Goal: Navigation & Orientation: Find specific page/section

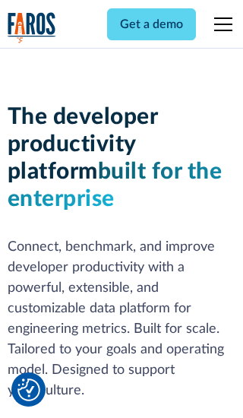
scroll to position [229, 0]
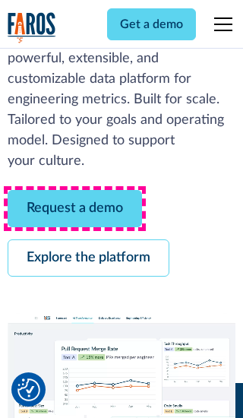
click at [74, 208] on link "Request a demo" at bounding box center [75, 208] width 135 height 37
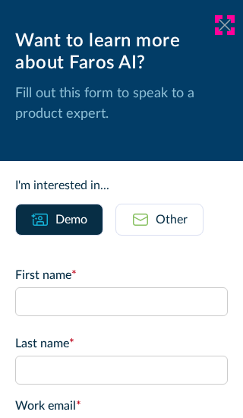
click at [225, 25] on icon at bounding box center [225, 24] width 12 height 11
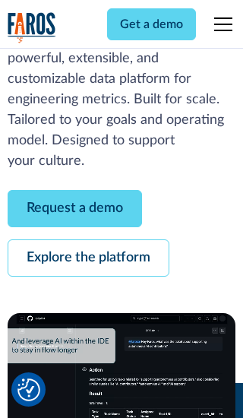
scroll to position [279, 0]
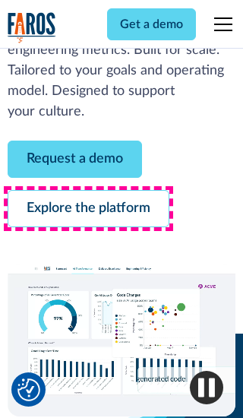
click at [88, 208] on link "Explore the platform" at bounding box center [89, 208] width 162 height 37
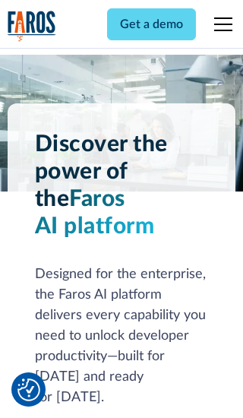
scroll to position [11421, 0]
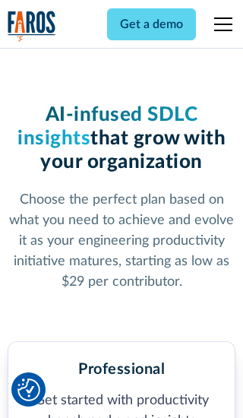
scroll to position [2361, 0]
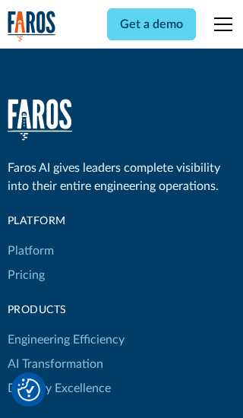
click at [30, 239] on link "Platform" at bounding box center [31, 251] width 46 height 24
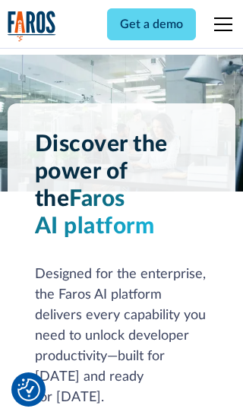
scroll to position [11909, 0]
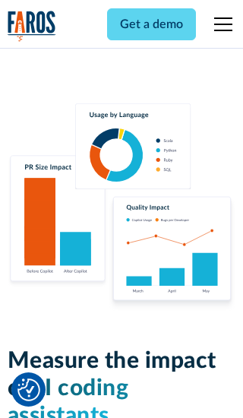
scroll to position [9400, 0]
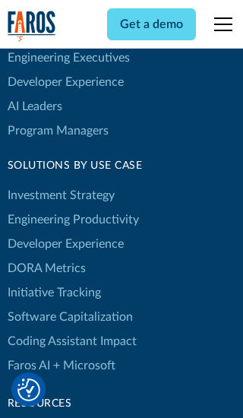
click at [46, 256] on link "DORA Metrics" at bounding box center [47, 268] width 78 height 24
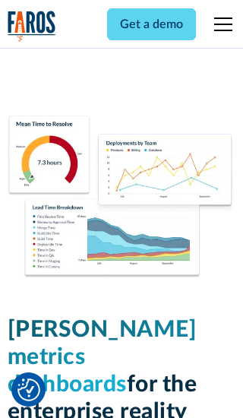
scroll to position [6660, 0]
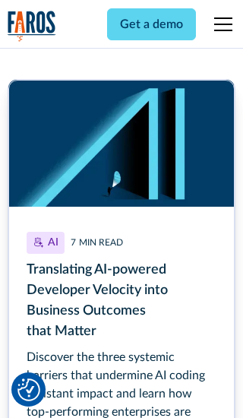
scroll to position [6807, 0]
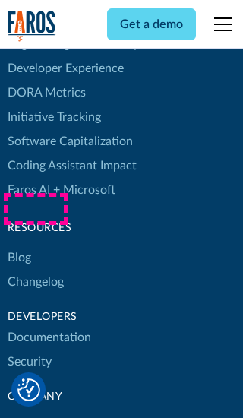
click at [35, 270] on link "Changelog" at bounding box center [36, 282] width 56 height 24
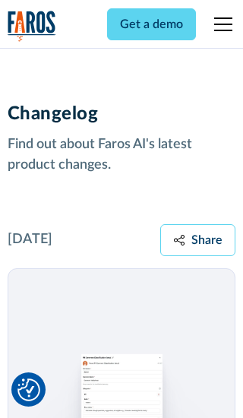
scroll to position [18361, 0]
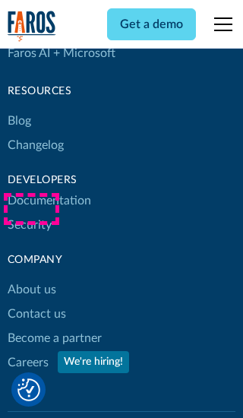
click at [31, 277] on link "About us" at bounding box center [32, 289] width 49 height 24
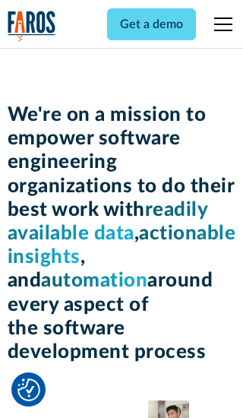
scroll to position [5246, 0]
